Goal: Check status

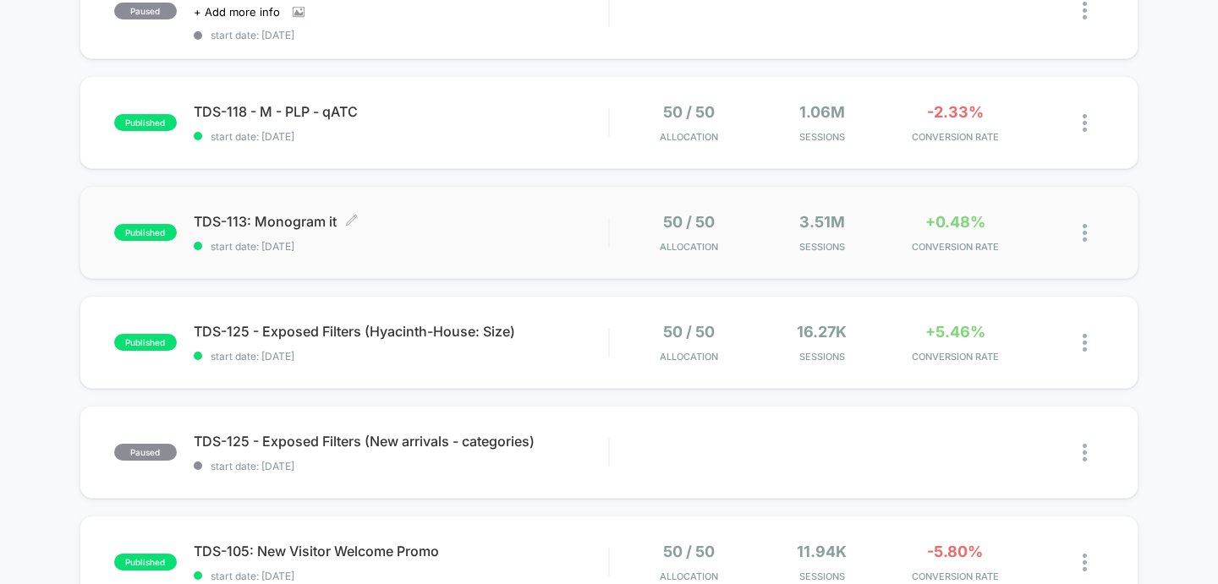
scroll to position [658, 0]
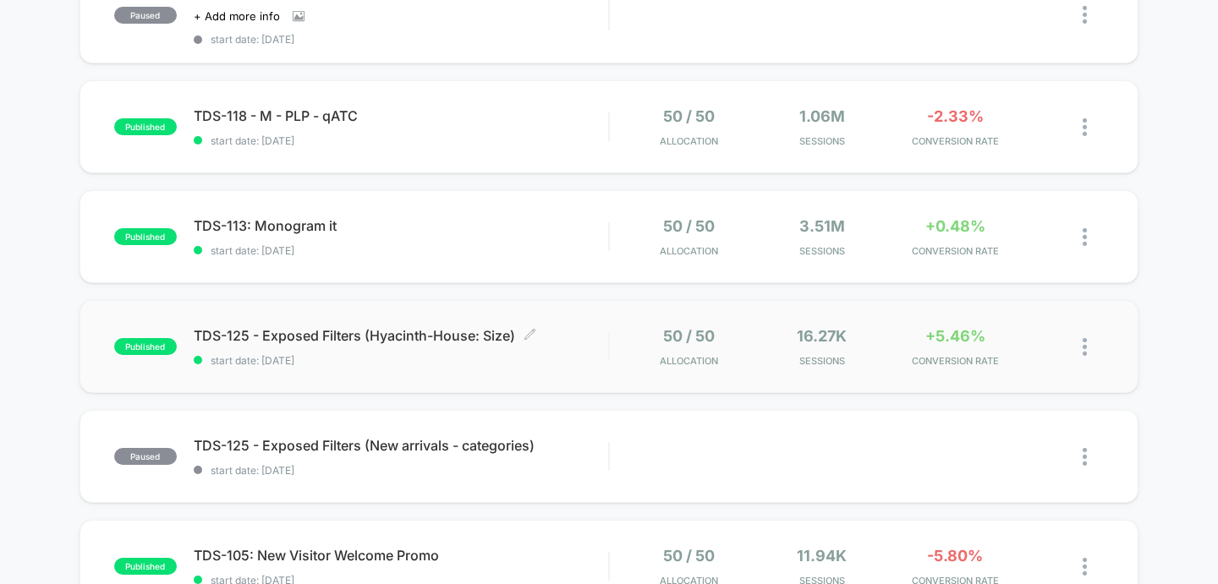
click at [572, 363] on span "start date: [DATE]" at bounding box center [401, 360] width 415 height 13
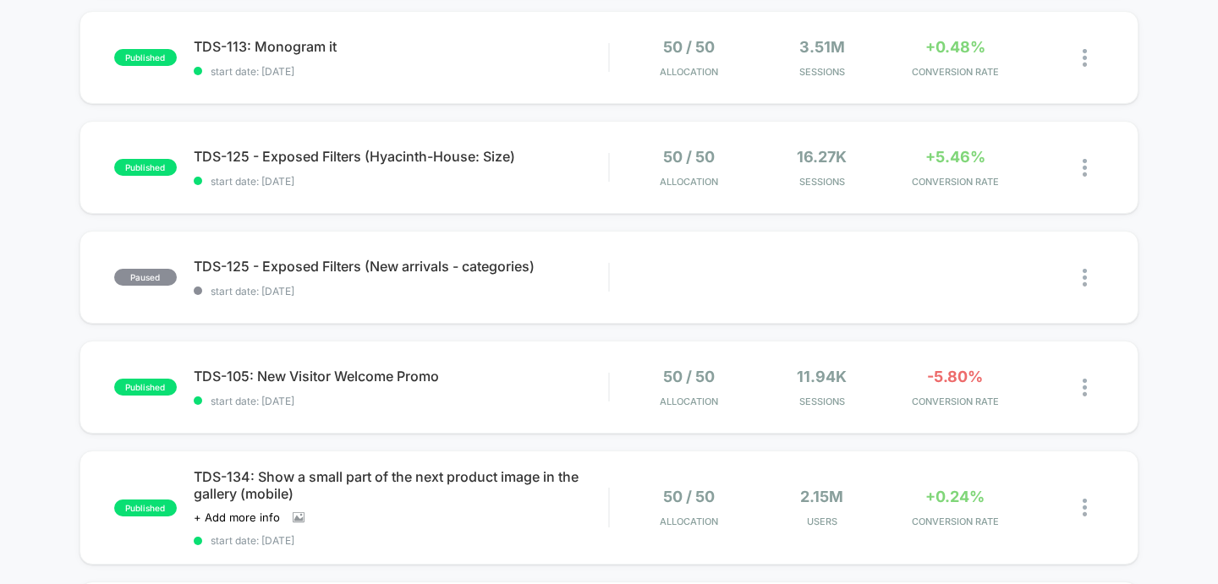
scroll to position [821, 0]
